Goal: Task Accomplishment & Management: Complete application form

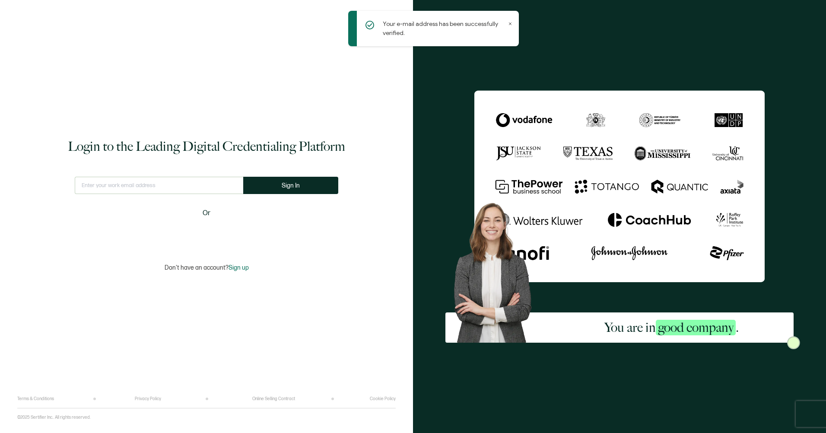
click at [185, 197] on div "This doesn't look like a valid email." at bounding box center [159, 189] width 169 height 25
click at [187, 190] on input "text" at bounding box center [159, 185] width 169 height 17
type input "[EMAIL_ADDRESS][DOMAIN_NAME]"
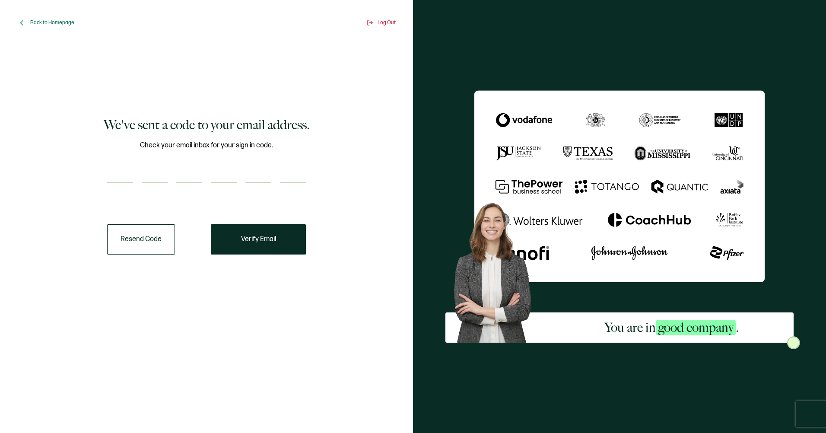
click at [125, 176] on input "number" at bounding box center [120, 174] width 26 height 17
paste input "1"
type input "1"
type input "2"
type input "3"
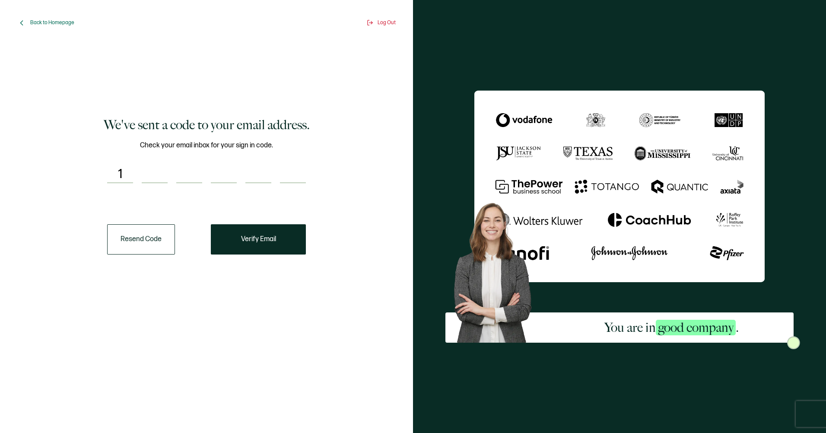
type input "6"
type input "2"
type input "4"
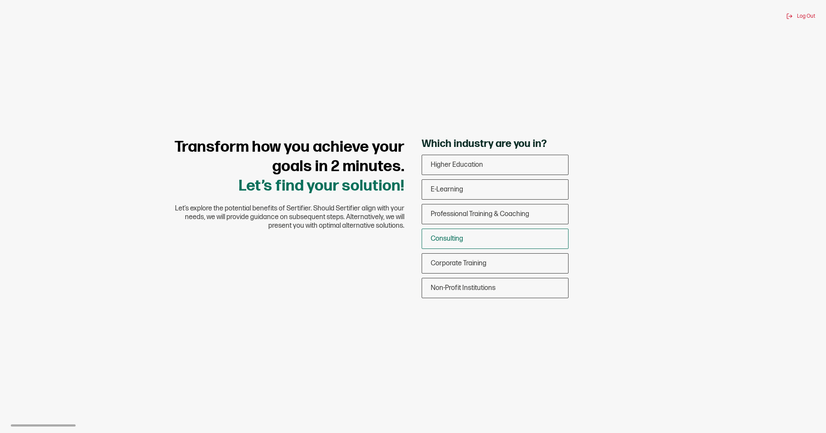
click at [467, 241] on div "Consulting" at bounding box center [495, 239] width 146 height 20
click at [0, 0] on input "Consulting" at bounding box center [0, 0] width 0 height 0
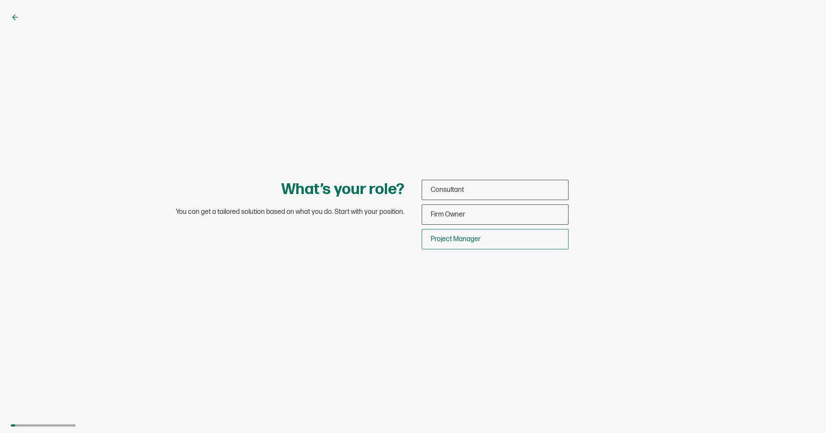
click at [457, 243] on span "Project Manager" at bounding box center [456, 239] width 50 height 8
click at [0, 0] on input "Project Manager" at bounding box center [0, 0] width 0 height 0
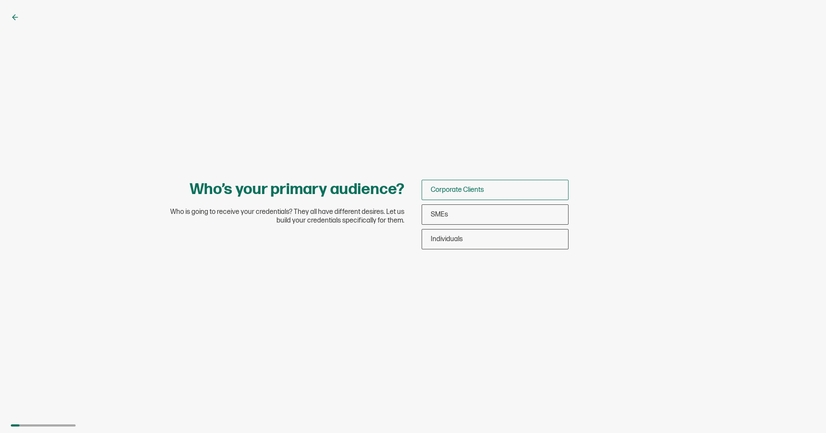
click at [447, 195] on div "Corporate Clients" at bounding box center [495, 190] width 146 height 20
click at [0, 0] on input "Corporate Clients" at bounding box center [0, 0] width 0 height 0
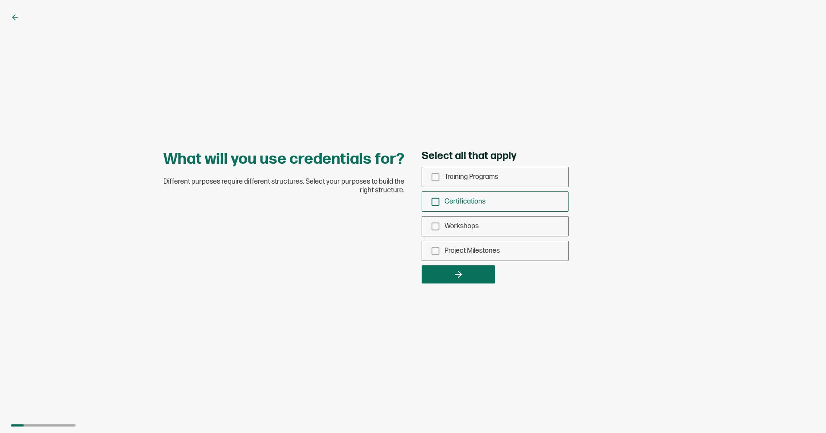
click at [439, 202] on icon "checkbox-group" at bounding box center [436, 202] width 10 height 10
click at [0, 0] on input "Certifications" at bounding box center [0, 0] width 0 height 0
click at [466, 271] on button "button" at bounding box center [458, 274] width 73 height 18
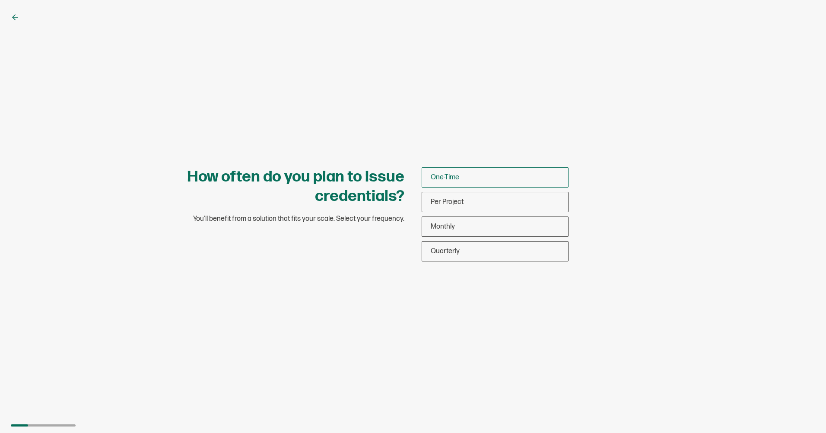
click at [448, 182] on div "One-Time" at bounding box center [495, 177] width 146 height 20
click at [0, 0] on input "One-Time" at bounding box center [0, 0] width 0 height 0
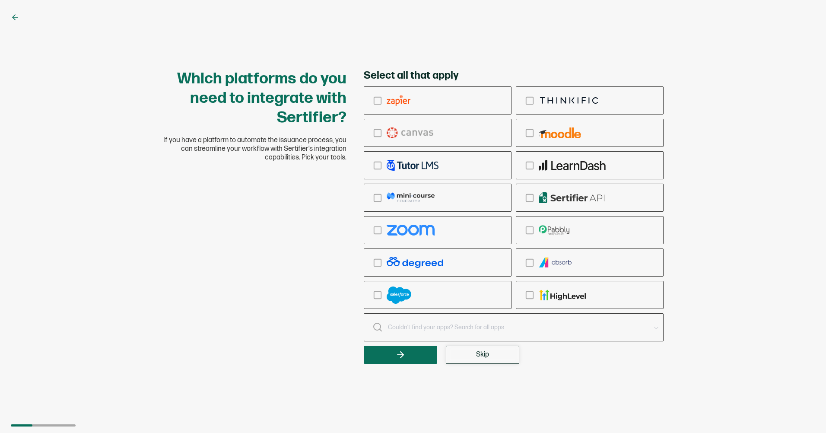
click at [460, 352] on button "Skip" at bounding box center [482, 355] width 73 height 18
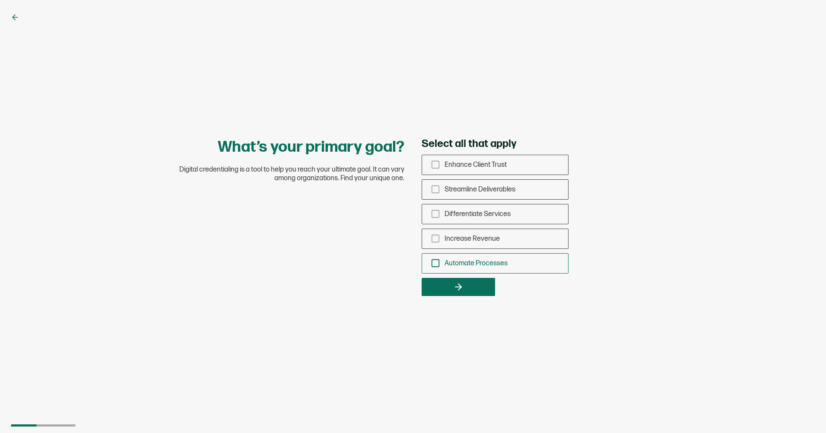
click at [468, 262] on span "Automate Processes" at bounding box center [476, 263] width 63 height 8
click at [0, 0] on input "Automate Processes" at bounding box center [0, 0] width 0 height 0
click at [461, 286] on icon "button" at bounding box center [459, 287] width 3 height 6
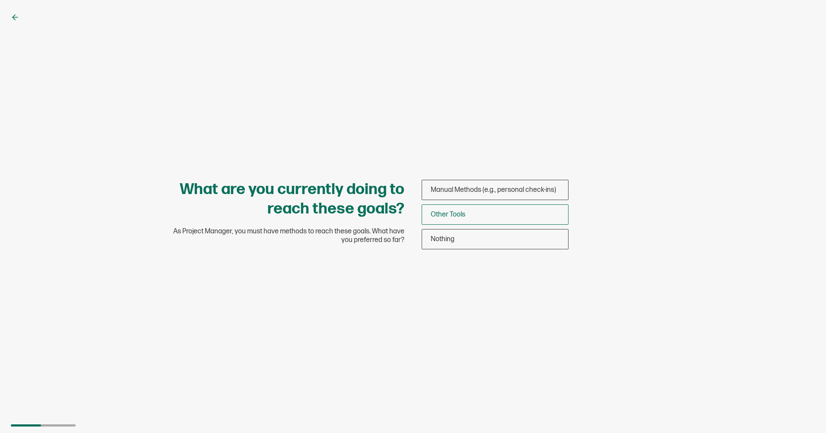
click at [464, 216] on span "Other Tools" at bounding box center [448, 214] width 35 height 8
click at [0, 0] on input "Other Tools" at bounding box center [0, 0] width 0 height 0
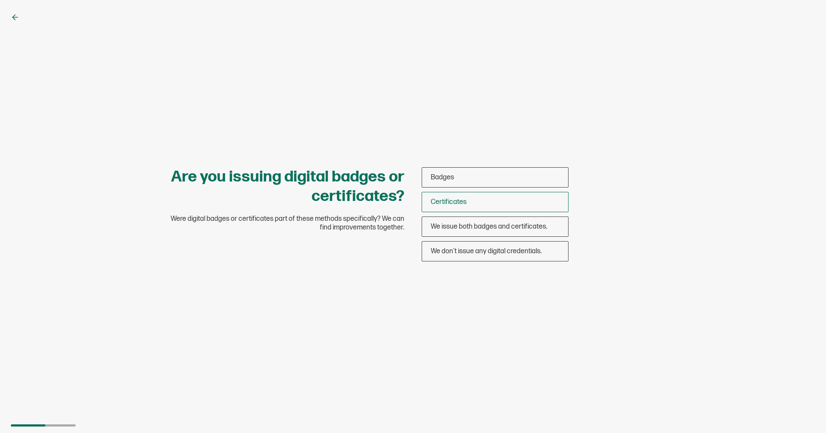
click at [471, 201] on div "Certificates" at bounding box center [495, 202] width 146 height 20
click at [0, 0] on input "Certificates" at bounding box center [0, 0] width 0 height 0
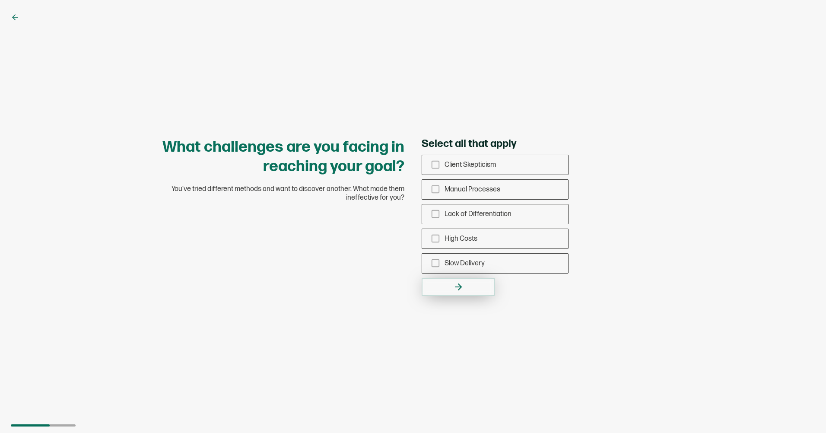
click at [455, 282] on icon "button" at bounding box center [458, 287] width 10 height 10
click at [435, 168] on icon "checkbox-group" at bounding box center [436, 165] width 10 height 10
click at [0, 0] on input "Client Skepticism" at bounding box center [0, 0] width 0 height 0
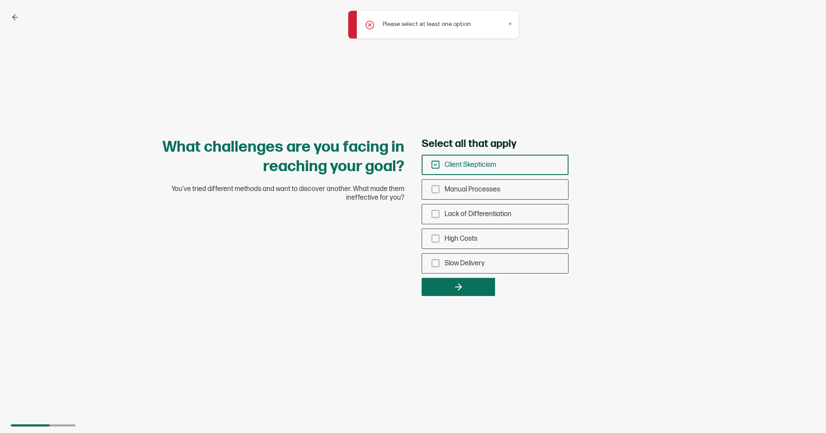
click at [445, 164] on span "Client Skepticism" at bounding box center [470, 165] width 51 height 8
click at [0, 0] on input "Client Skepticism" at bounding box center [0, 0] width 0 height 0
click at [451, 185] on div "Manual Processes" at bounding box center [495, 189] width 146 height 20
click at [0, 0] on input "Manual Processes" at bounding box center [0, 0] width 0 height 0
click at [458, 281] on button "button" at bounding box center [458, 287] width 73 height 18
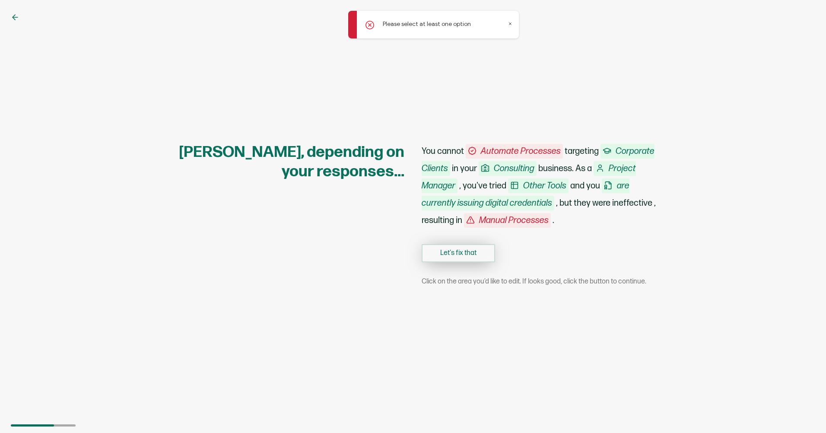
click at [463, 250] on button "Let's fix that" at bounding box center [458, 253] width 73 height 18
